Goal: Task Accomplishment & Management: Use online tool/utility

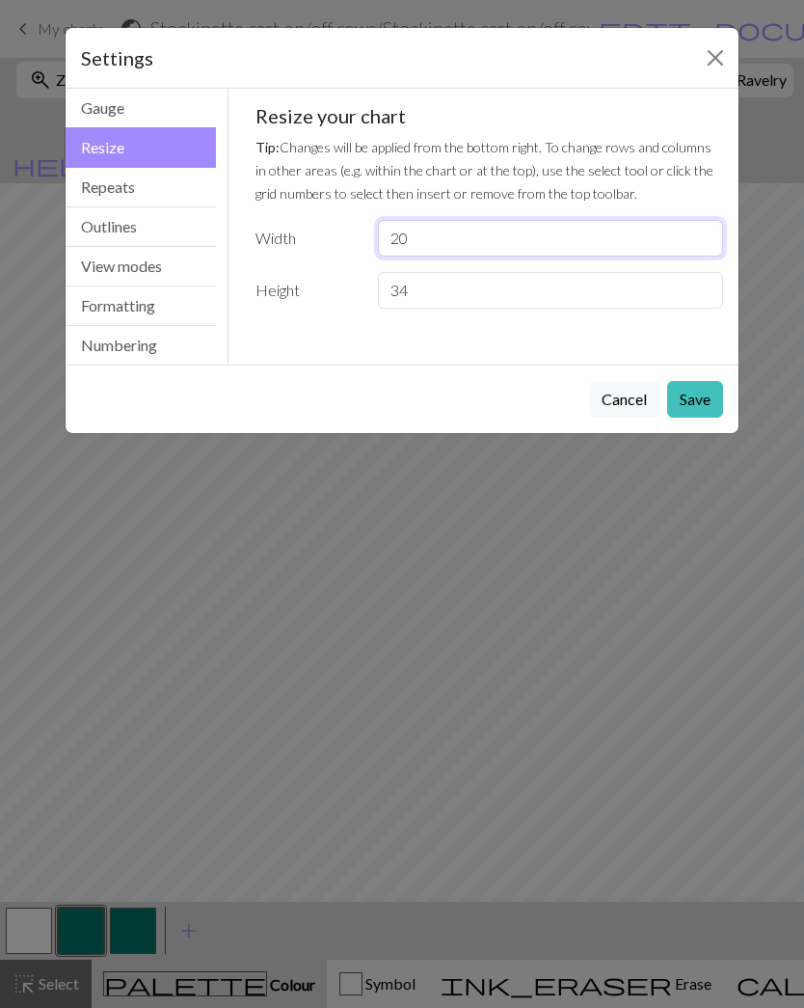
click at [595, 230] on input "20" at bounding box center [550, 238] width 345 height 37
type input "2"
type input "31"
click at [482, 300] on input "34" at bounding box center [550, 290] width 345 height 37
type input "3"
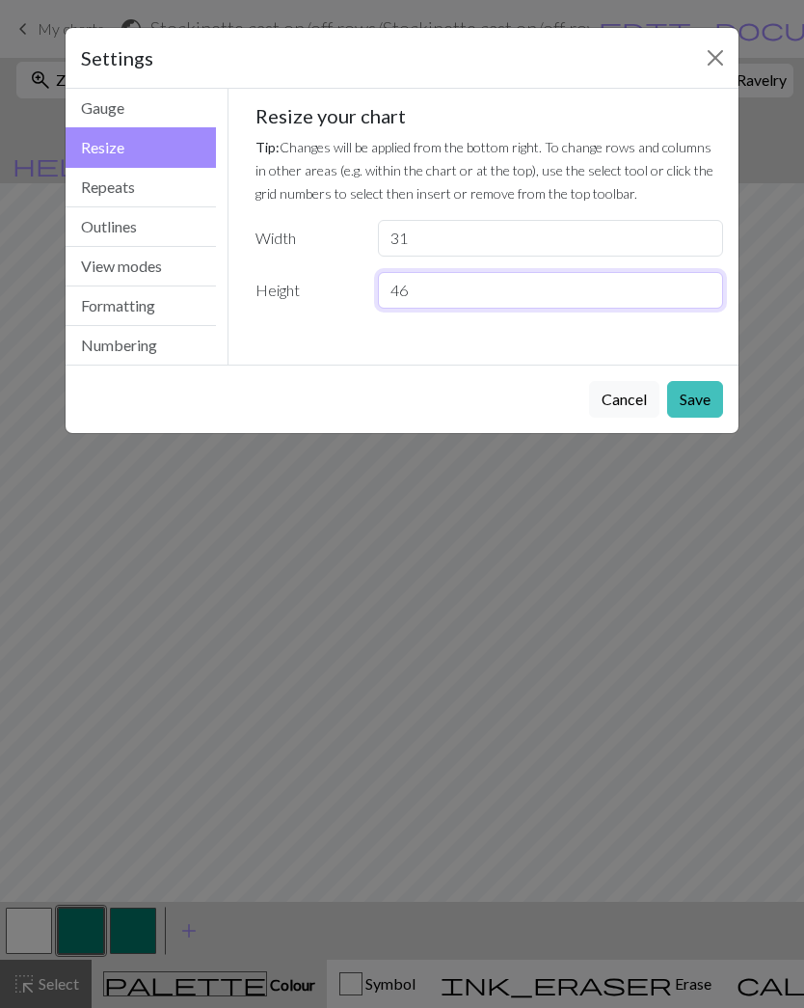
type input "46"
click at [708, 401] on button "Save" at bounding box center [695, 399] width 56 height 37
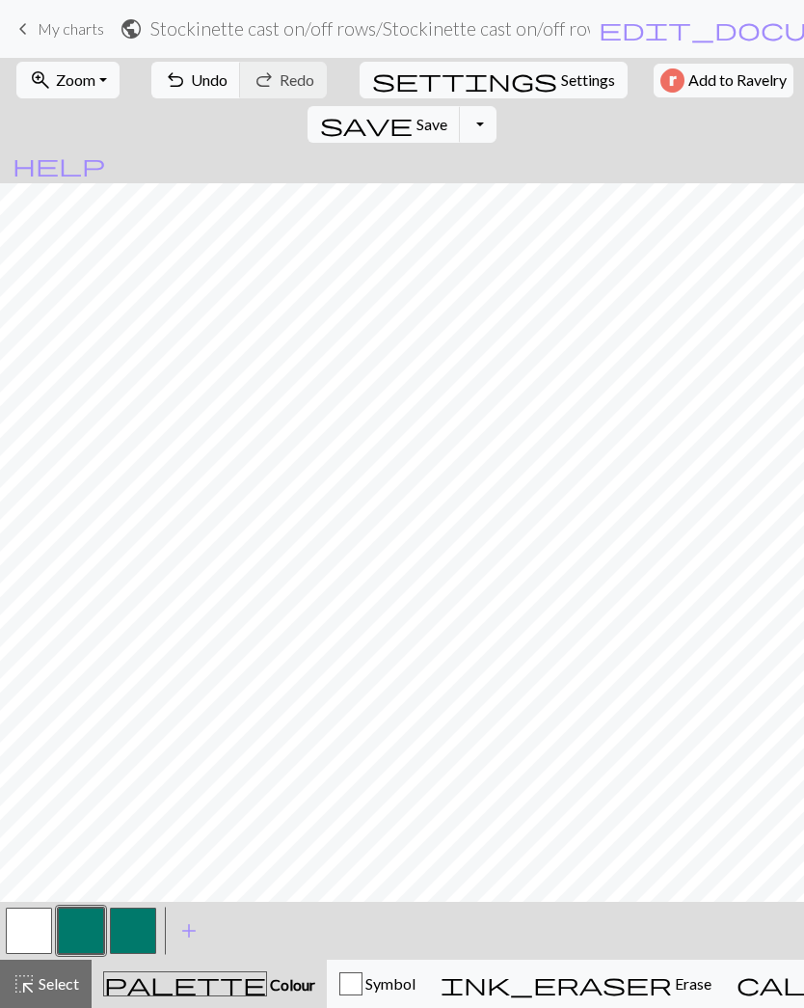
click at [400, 94] on button "settings Settings" at bounding box center [494, 80] width 268 height 37
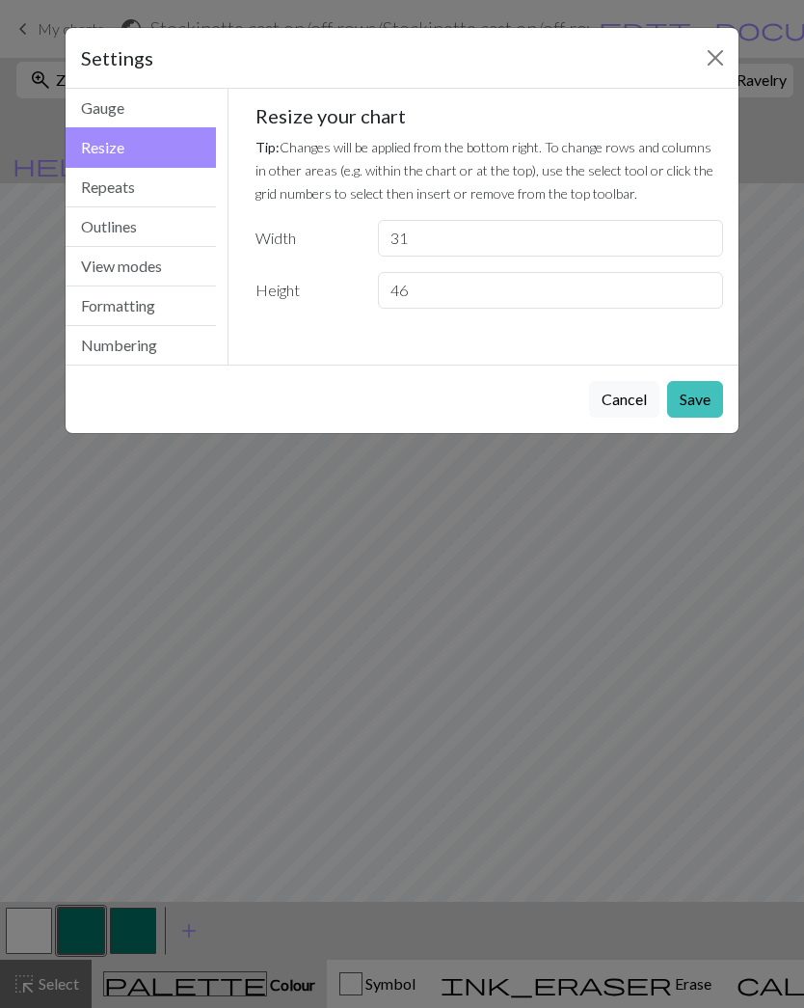
click at [191, 348] on button "Numbering" at bounding box center [141, 345] width 150 height 39
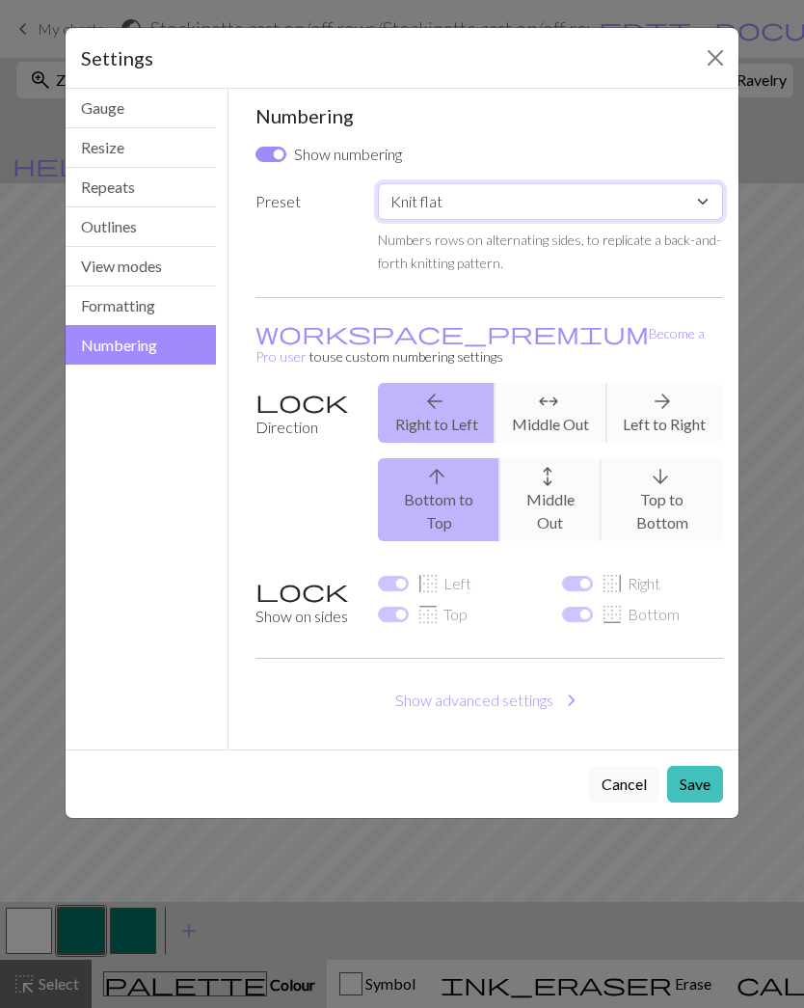
click at [666, 217] on select "Custom Knit flat Knit in the round Lace knitting Cross stitch" at bounding box center [550, 201] width 345 height 37
select select "round"
checkbox input "false"
click at [712, 766] on button "Save" at bounding box center [695, 784] width 56 height 37
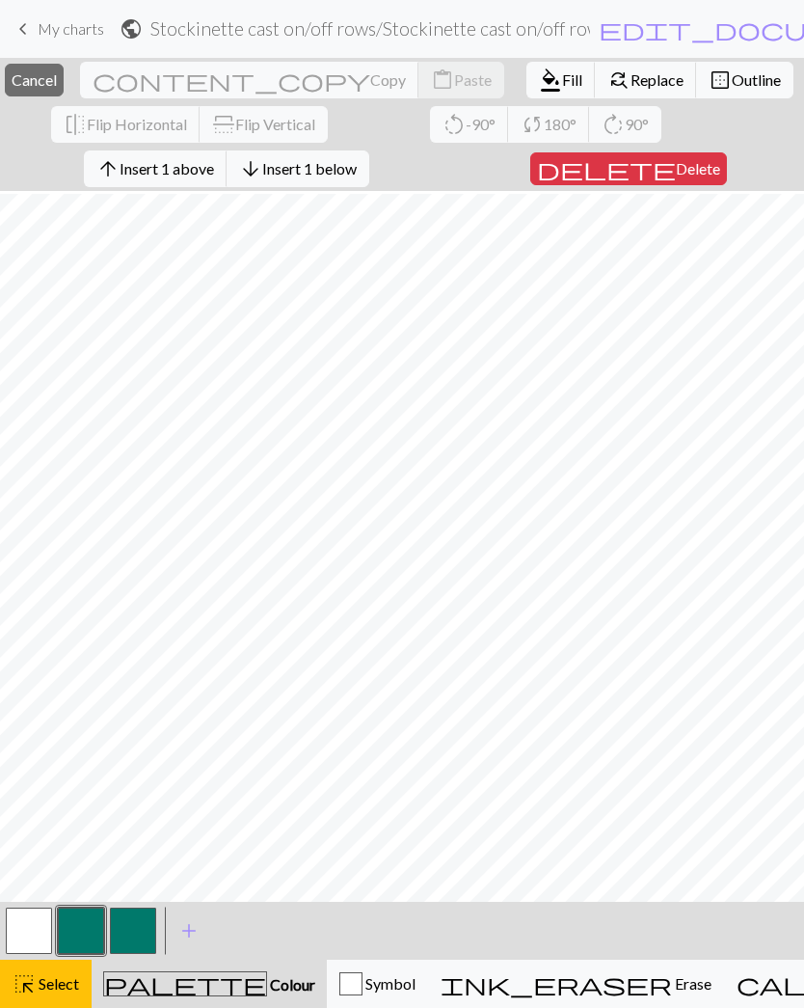
scroll to position [10, 0]
click at [57, 77] on span "Cancel" at bounding box center [34, 79] width 45 height 18
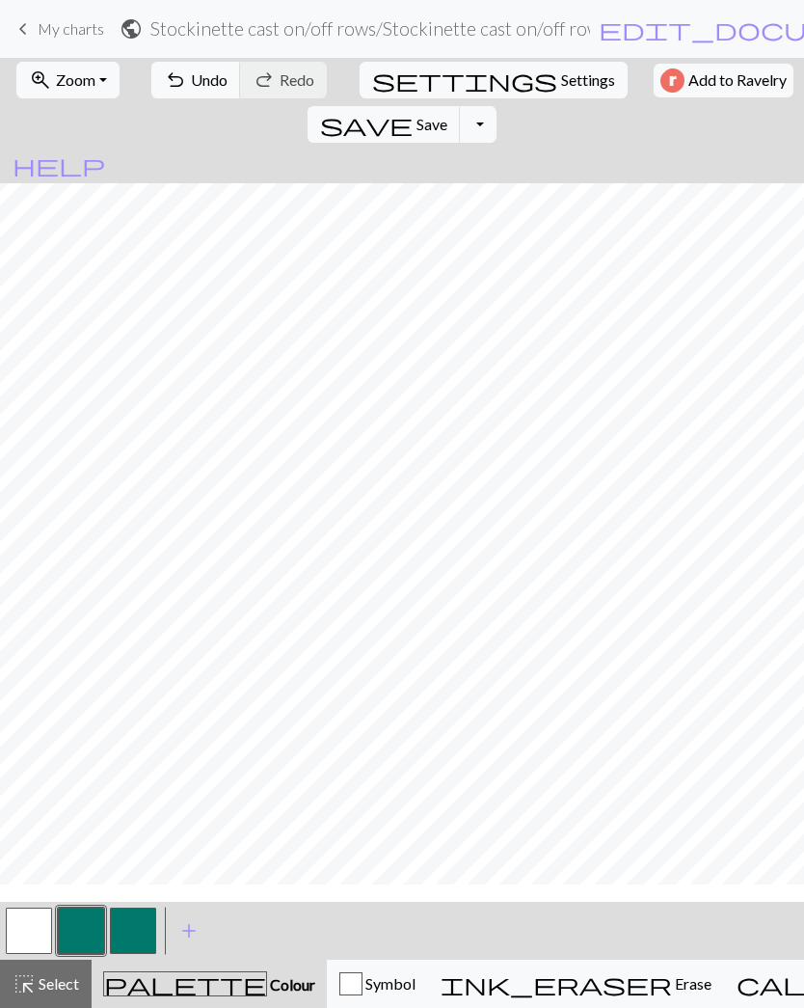
scroll to position [0, 0]
